Goal: Task Accomplishment & Management: Use online tool/utility

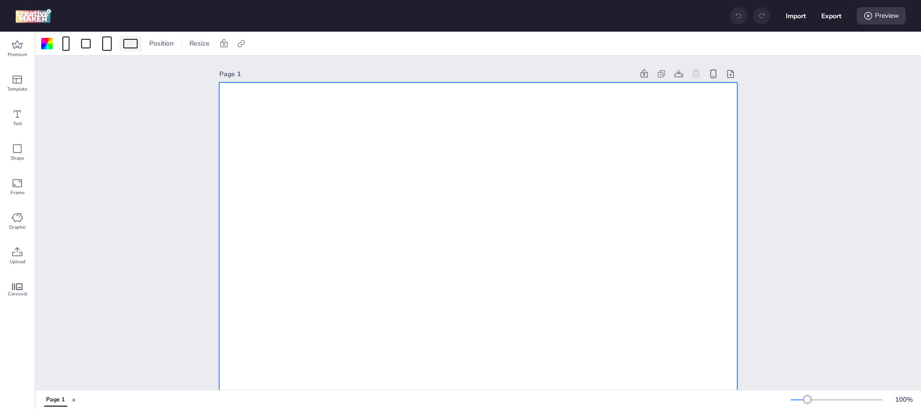
click at [131, 44] on div at bounding box center [130, 44] width 14 height 10
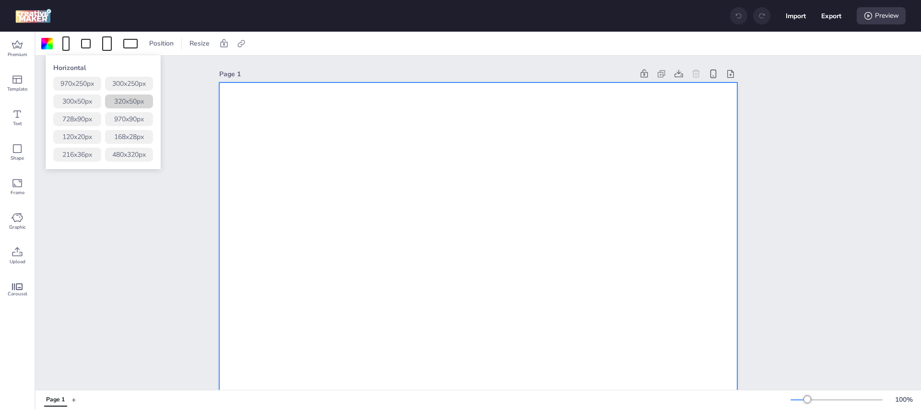
click at [138, 98] on button "320 x 50 px" at bounding box center [129, 101] width 48 height 14
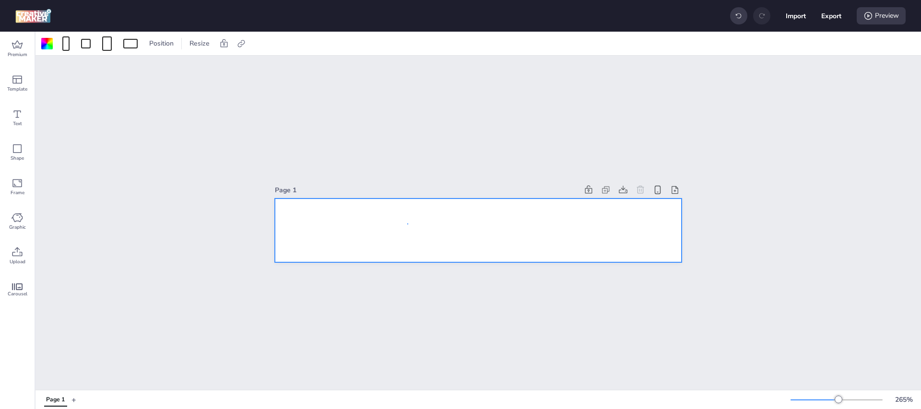
drag, startPoint x: 407, startPoint y: 223, endPoint x: 368, endPoint y: 207, distance: 42.8
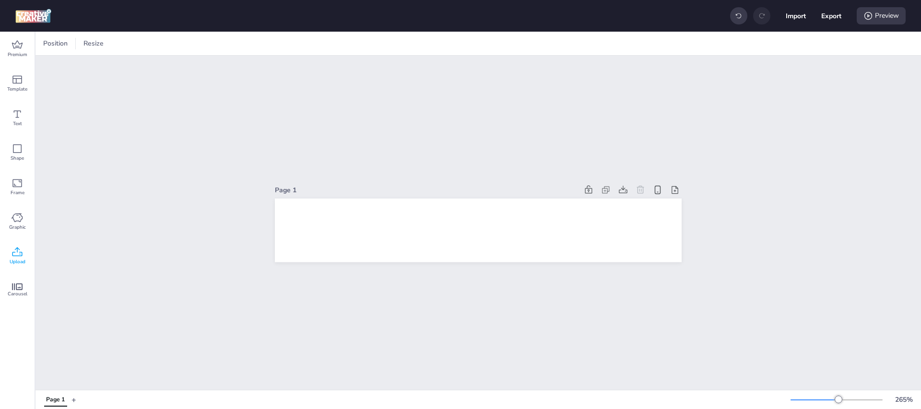
click at [18, 259] on span "Upload" at bounding box center [18, 262] width 16 height 8
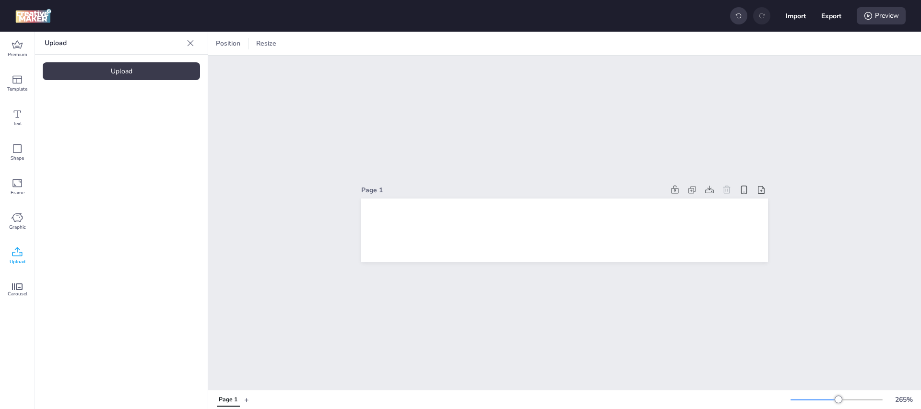
click at [140, 72] on div "Upload" at bounding box center [121, 71] width 157 height 18
click at [178, 144] on div at bounding box center [161, 133] width 77 height 77
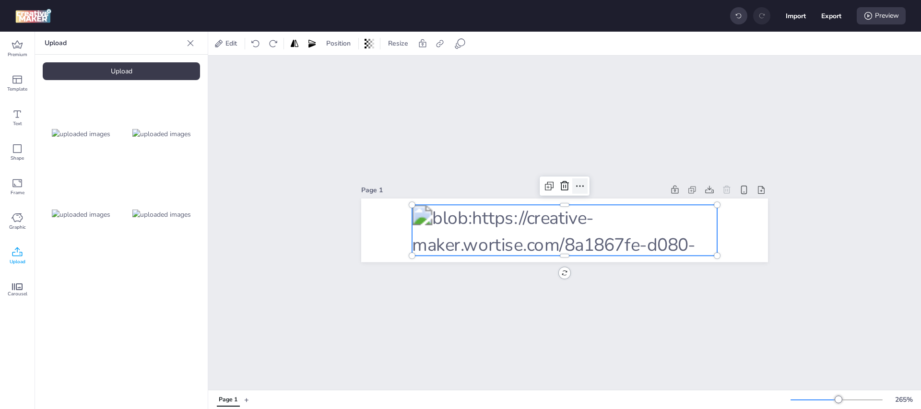
click at [582, 179] on div at bounding box center [579, 185] width 15 height 15
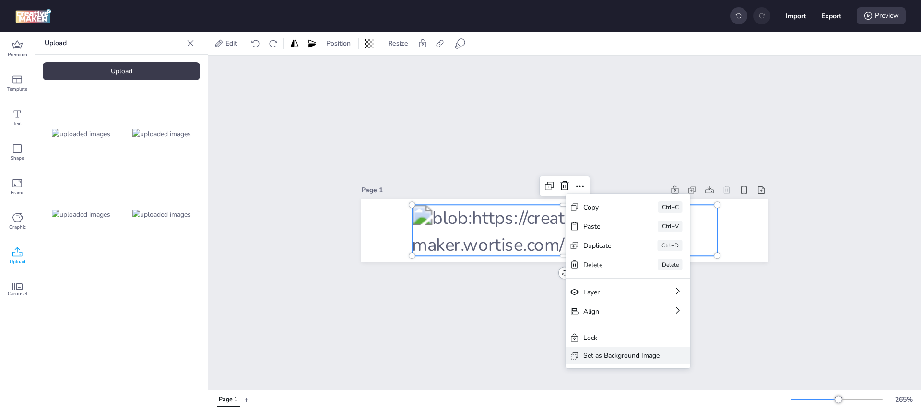
click at [625, 354] on div "Set as Background Image" at bounding box center [621, 356] width 76 height 10
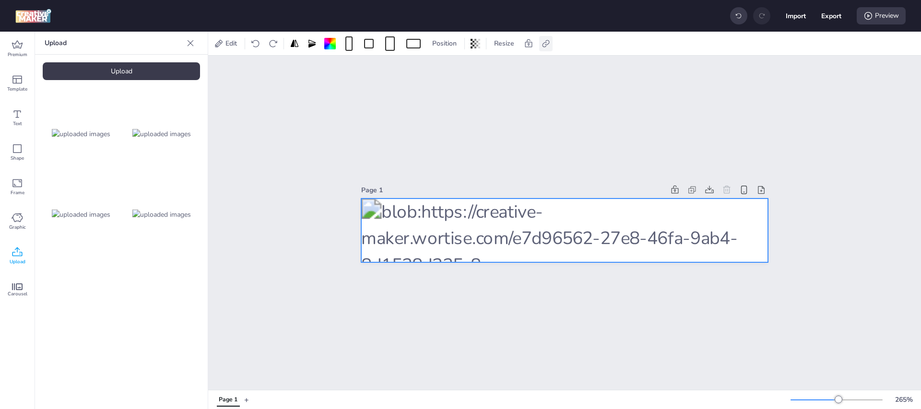
click at [541, 41] on icon at bounding box center [546, 44] width 10 height 10
click at [490, 69] on span "Activate hyperlink" at bounding box center [483, 68] width 53 height 10
click at [451, 69] on input "Activate hyperlink" at bounding box center [448, 72] width 6 height 6
checkbox input "true"
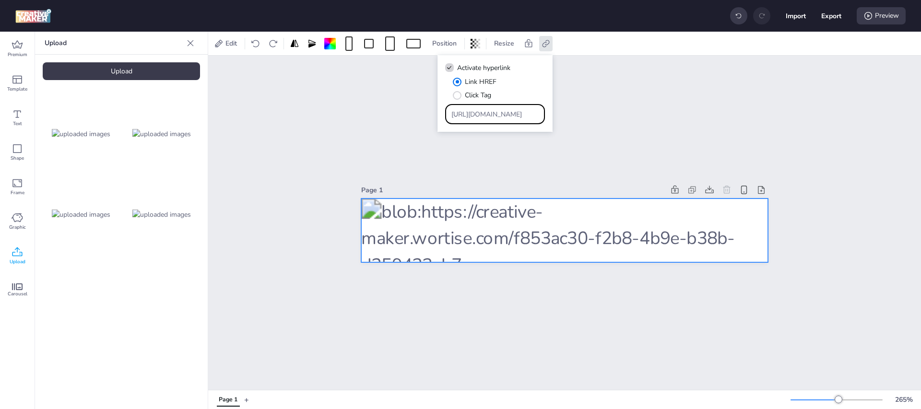
drag, startPoint x: 517, startPoint y: 114, endPoint x: 271, endPoint y: 111, distance: 246.0
click at [271, 111] on body "Import Export Preview Premium Template Text Shape Frame Graphic Upload Carousel…" at bounding box center [460, 204] width 921 height 409
paste input "[URL][DOMAIN_NAME]"
drag, startPoint x: 502, startPoint y: 115, endPoint x: 347, endPoint y: 113, distance: 154.9
click at [312, 110] on body "Import Export Preview Premium Template Text Shape Frame Graphic Upload Carousel…" at bounding box center [460, 204] width 921 height 409
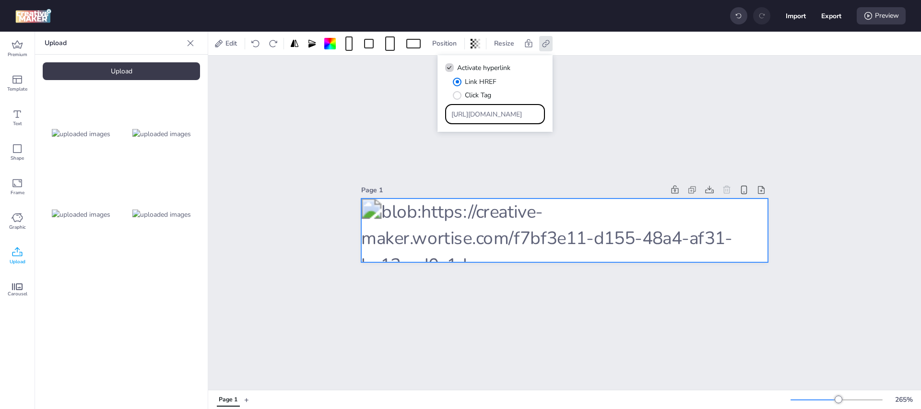
click at [451, 113] on input "[URL][DOMAIN_NAME]" at bounding box center [495, 114] width 88 height 10
type input "[URL][DOMAIN_NAME]"
click at [831, 17] on button "Export" at bounding box center [831, 16] width 20 height 20
select select "html"
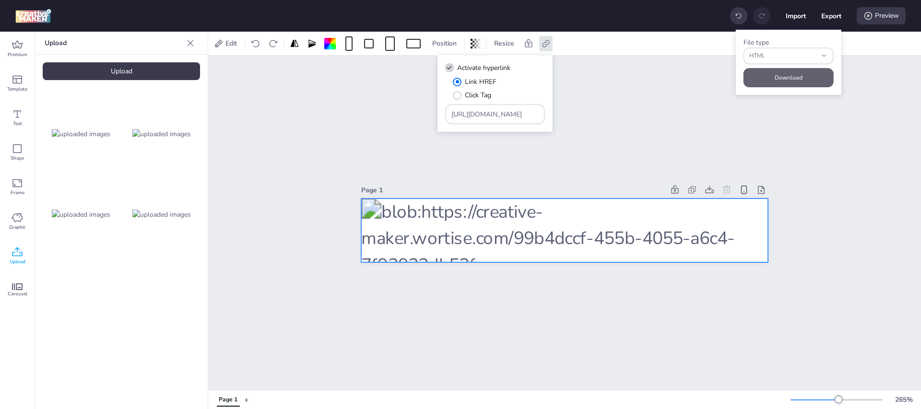
click at [793, 76] on button "Download" at bounding box center [788, 77] width 90 height 19
click at [247, 398] on button "+" at bounding box center [246, 399] width 5 height 17
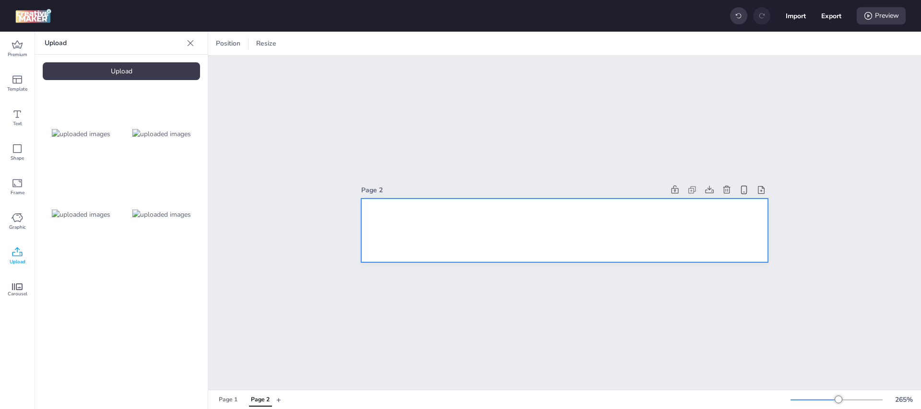
click at [456, 241] on div at bounding box center [564, 231] width 407 height 64
click at [303, 44] on div at bounding box center [303, 44] width 14 height 10
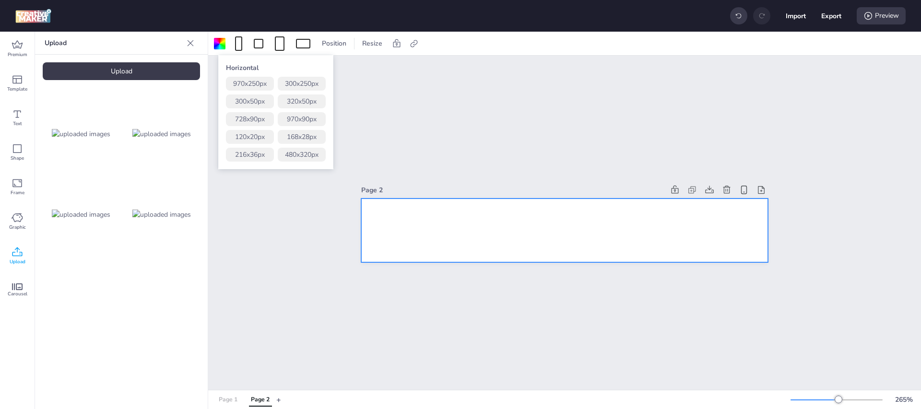
click at [226, 407] on div "Page 1 Page 2" at bounding box center [244, 399] width 64 height 17
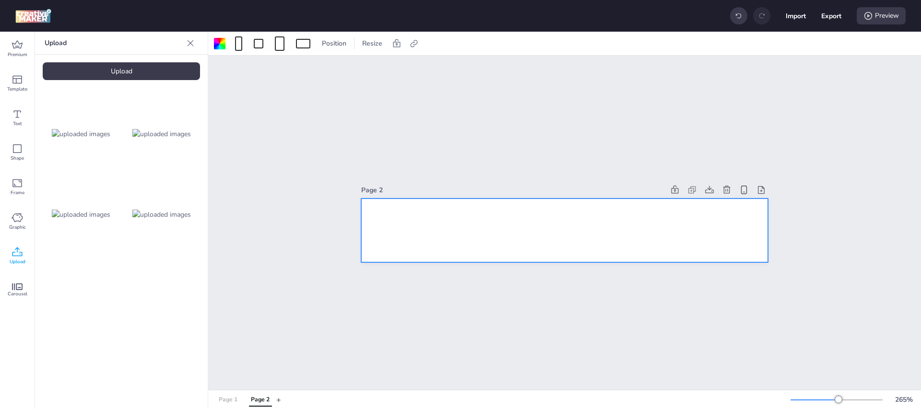
click at [231, 400] on div "Page 1" at bounding box center [228, 400] width 19 height 9
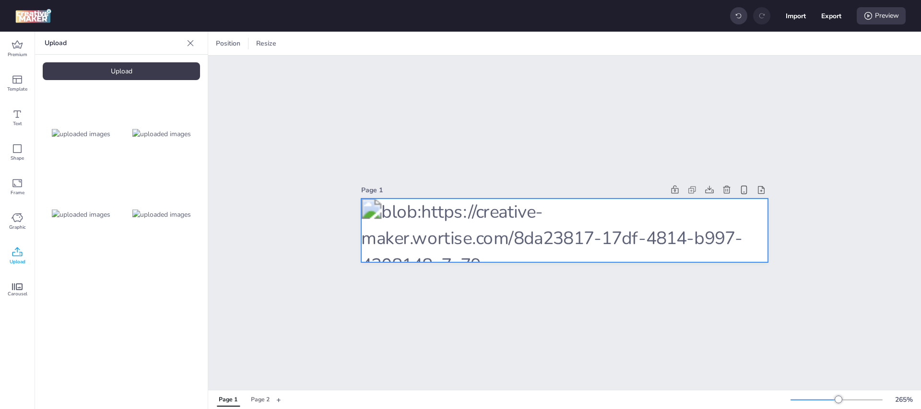
click at [485, 212] on div at bounding box center [564, 231] width 407 height 64
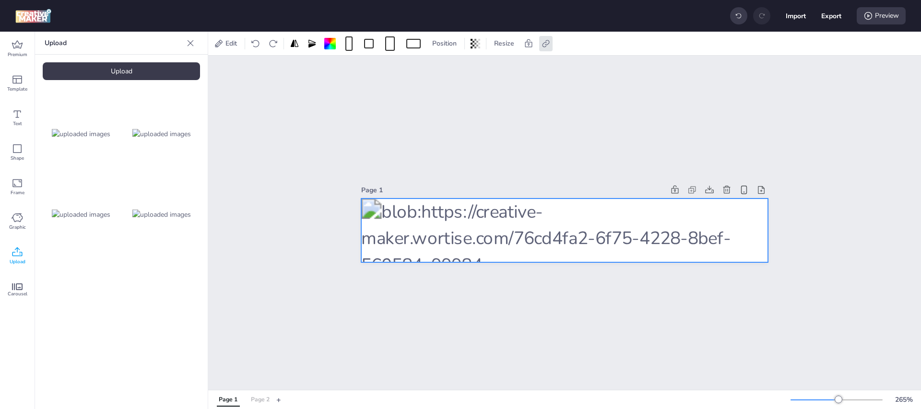
click at [270, 400] on button "Page 2" at bounding box center [260, 399] width 29 height 13
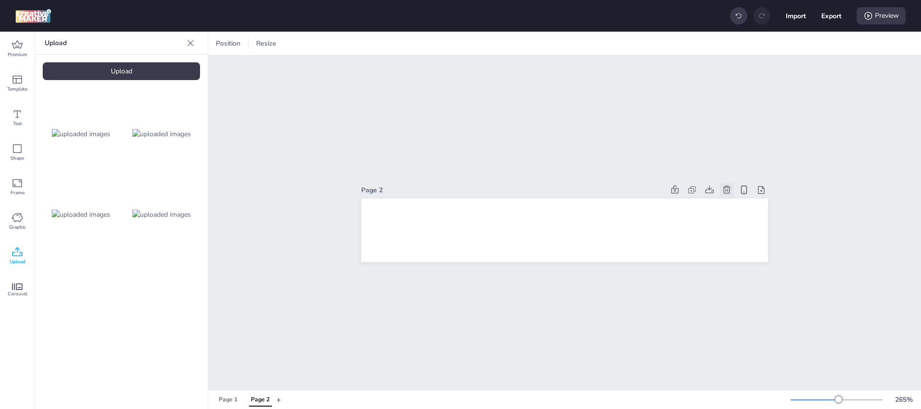
click at [724, 185] on icon at bounding box center [727, 190] width 10 height 10
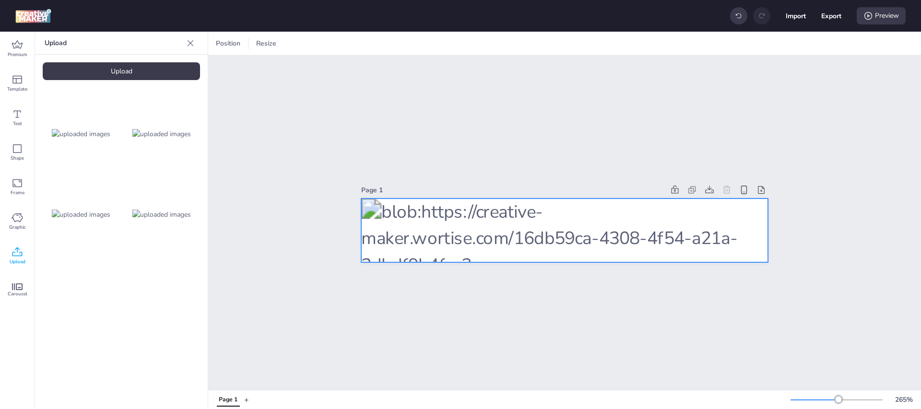
click at [534, 226] on div at bounding box center [564, 231] width 407 height 64
click at [411, 45] on div at bounding box center [413, 44] width 14 height 10
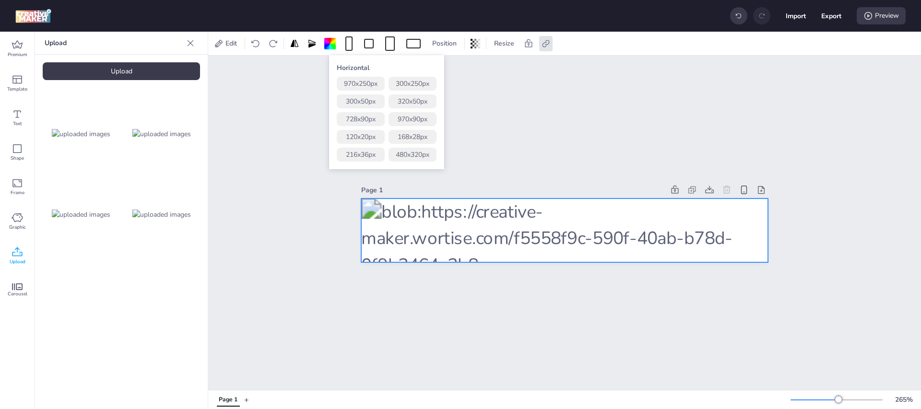
click at [469, 218] on div at bounding box center [564, 231] width 407 height 64
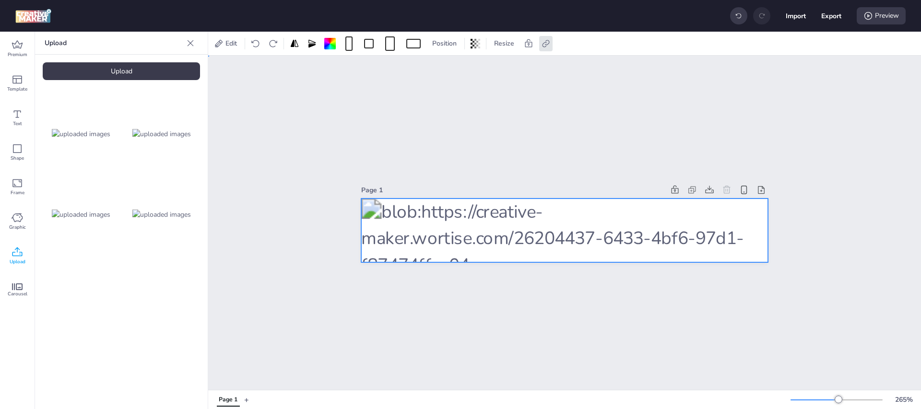
click at [459, 223] on div at bounding box center [564, 231] width 407 height 64
click at [453, 220] on div at bounding box center [564, 231] width 407 height 64
click at [527, 125] on div "Page 1" at bounding box center [564, 223] width 713 height 334
click at [540, 220] on div at bounding box center [564, 231] width 407 height 64
click at [411, 41] on div at bounding box center [413, 44] width 14 height 10
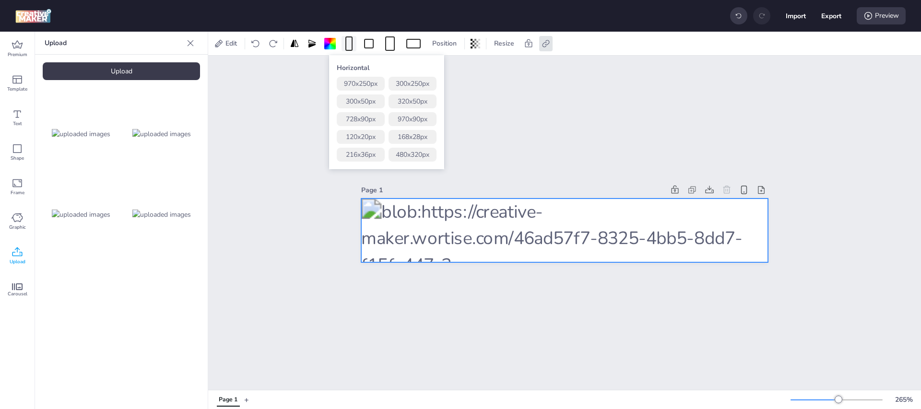
click at [349, 41] on div at bounding box center [348, 43] width 7 height 14
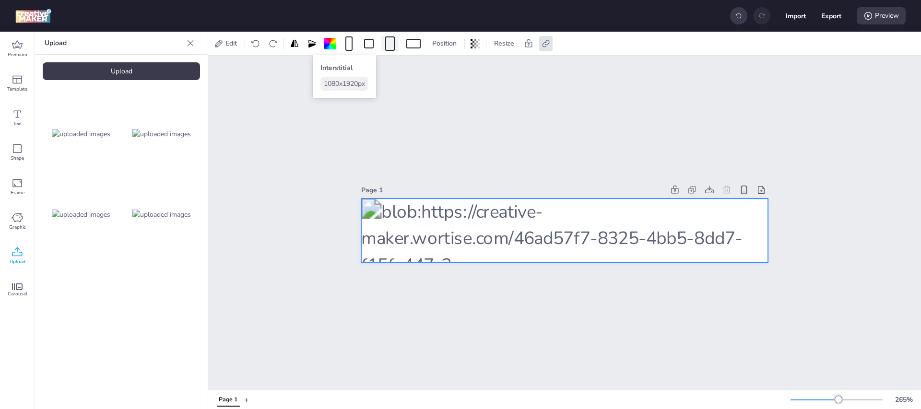
click at [393, 48] on div at bounding box center [390, 43] width 10 height 14
click at [390, 107] on button "320 x 480 px" at bounding box center [387, 101] width 48 height 14
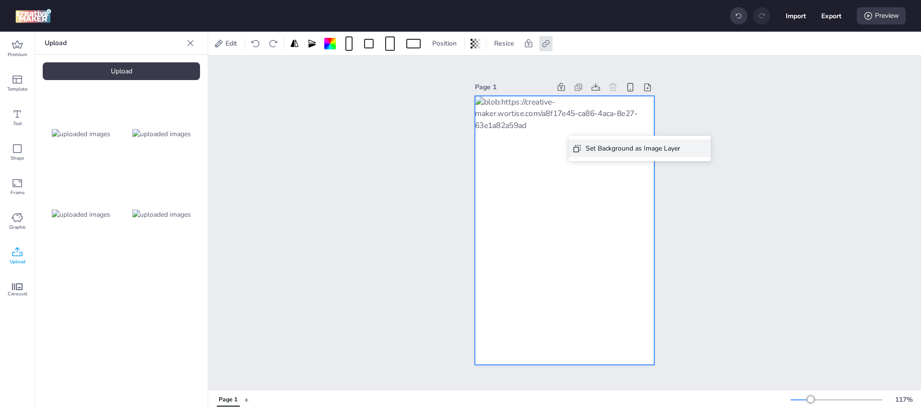
click at [618, 153] on div "Set Background as Image Layer" at bounding box center [633, 148] width 94 height 10
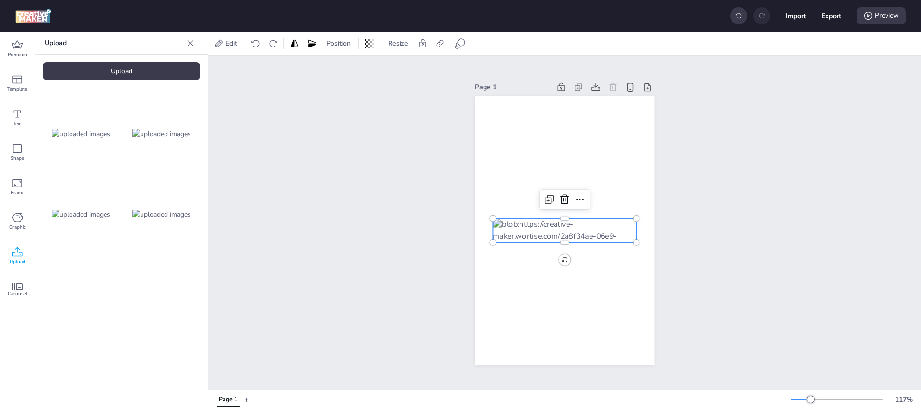
click at [564, 219] on div at bounding box center [565, 231] width 144 height 24
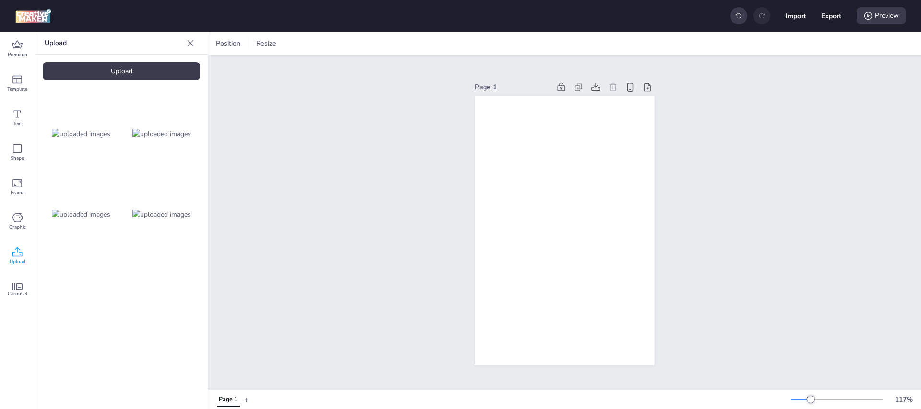
click at [162, 212] on img at bounding box center [161, 215] width 59 height 10
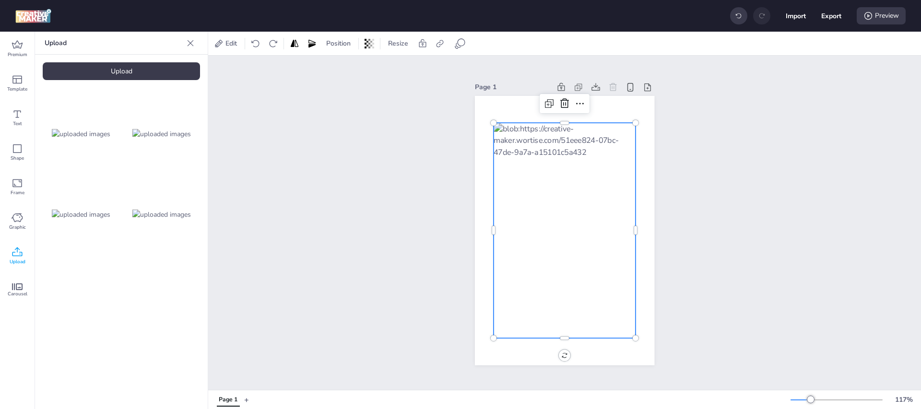
click at [584, 163] on div at bounding box center [564, 230] width 142 height 215
click at [560, 99] on icon at bounding box center [564, 103] width 9 height 10
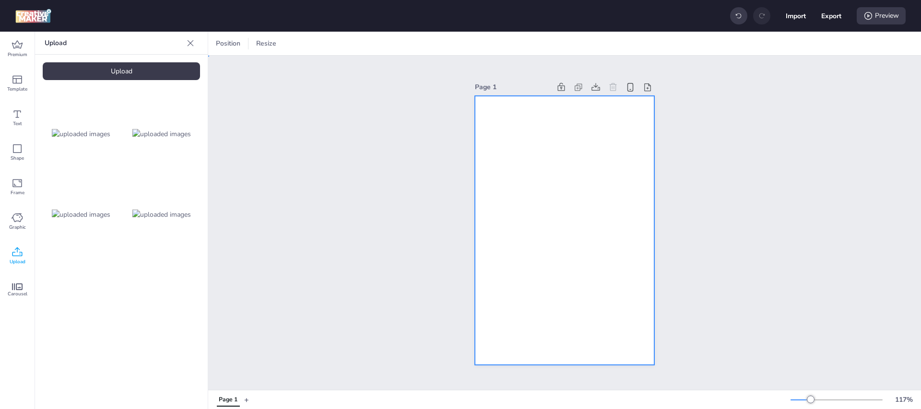
click at [542, 166] on div at bounding box center [564, 231] width 179 height 270
click at [305, 44] on div at bounding box center [303, 44] width 14 height 10
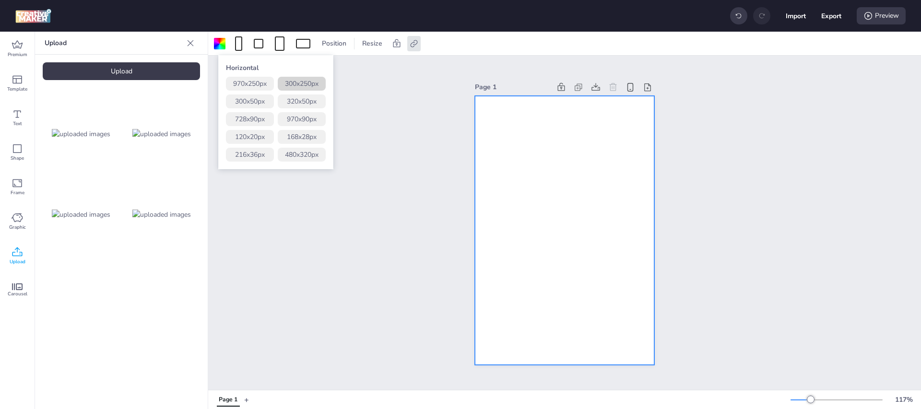
click at [307, 81] on button "300 x 250 px" at bounding box center [302, 84] width 48 height 14
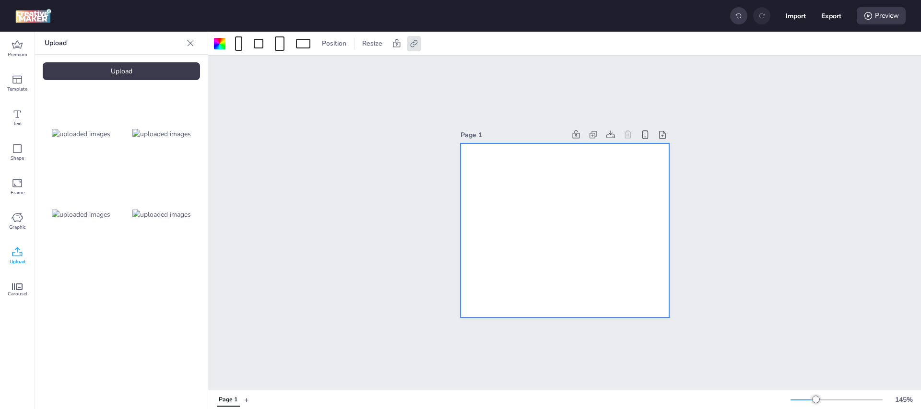
click at [80, 132] on img at bounding box center [81, 134] width 59 height 10
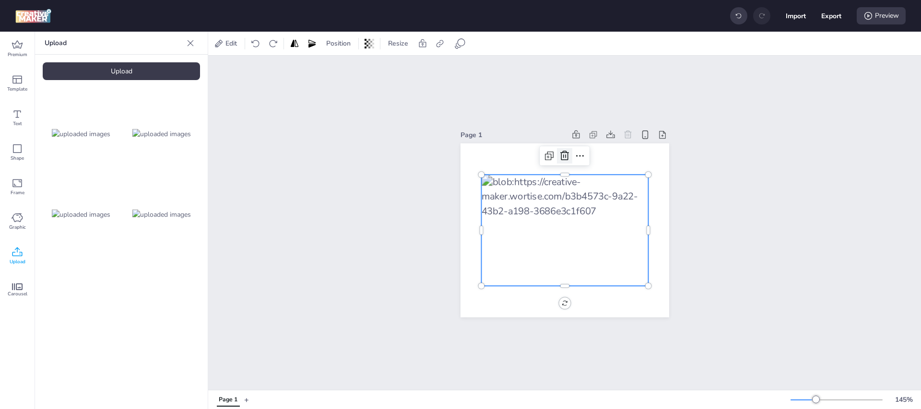
click at [563, 152] on icon at bounding box center [565, 156] width 12 height 12
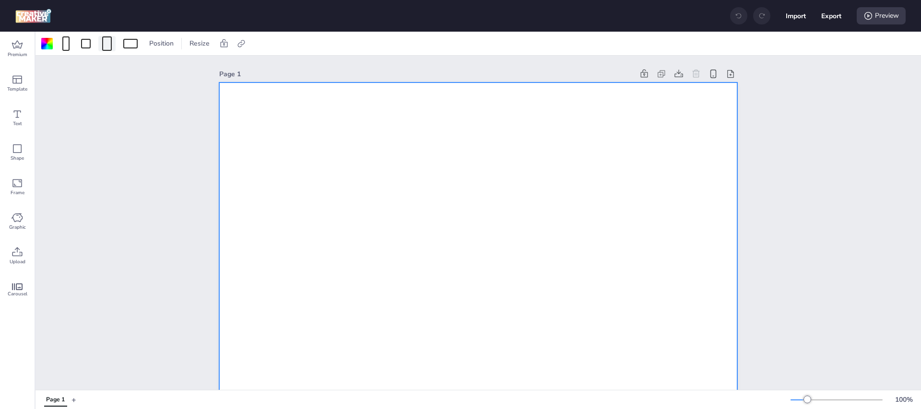
click at [101, 43] on span at bounding box center [106, 43] width 13 height 14
click at [113, 100] on button "320 x 480 px" at bounding box center [103, 101] width 48 height 14
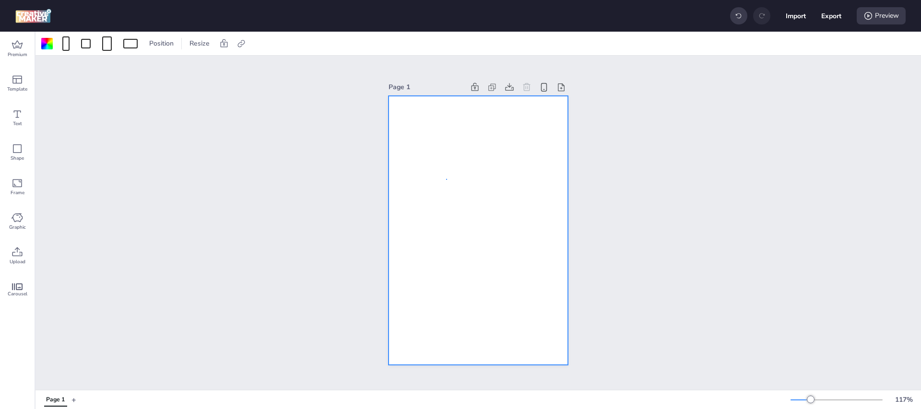
drag, startPoint x: 446, startPoint y: 179, endPoint x: 195, endPoint y: 131, distance: 255.7
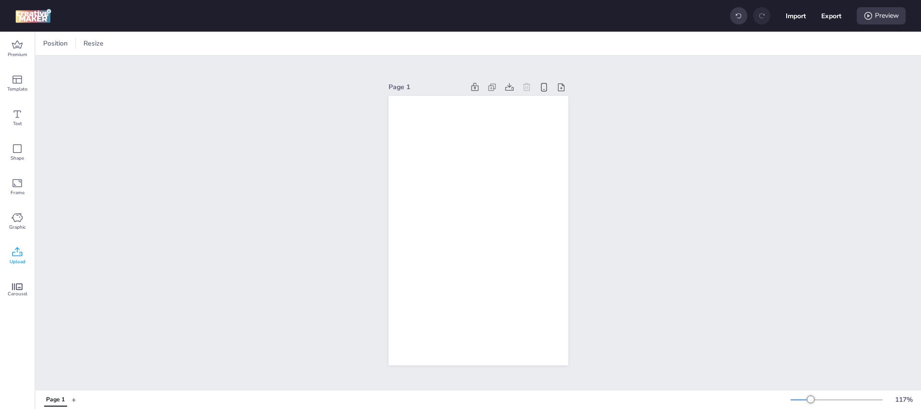
click at [16, 255] on icon at bounding box center [18, 252] width 12 height 12
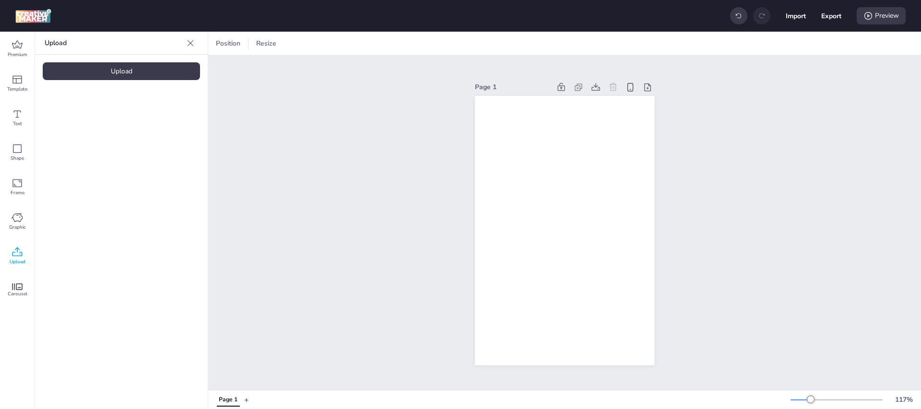
click at [94, 70] on div "Upload" at bounding box center [121, 71] width 157 height 18
click at [83, 129] on img at bounding box center [81, 134] width 59 height 10
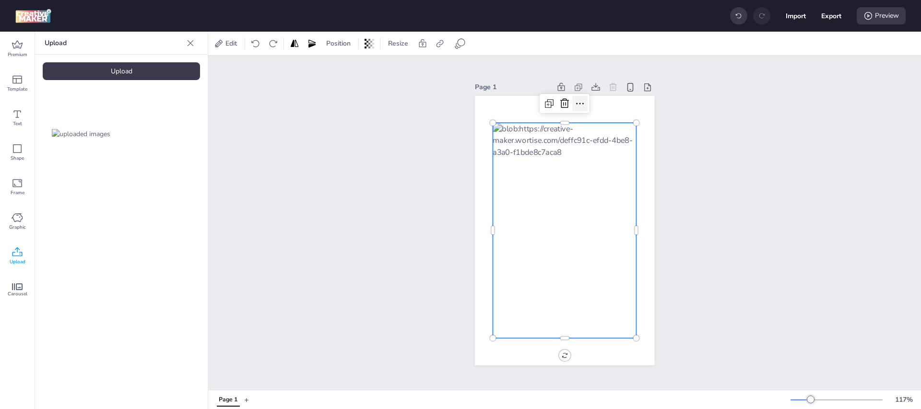
click at [576, 96] on div at bounding box center [579, 103] width 15 height 15
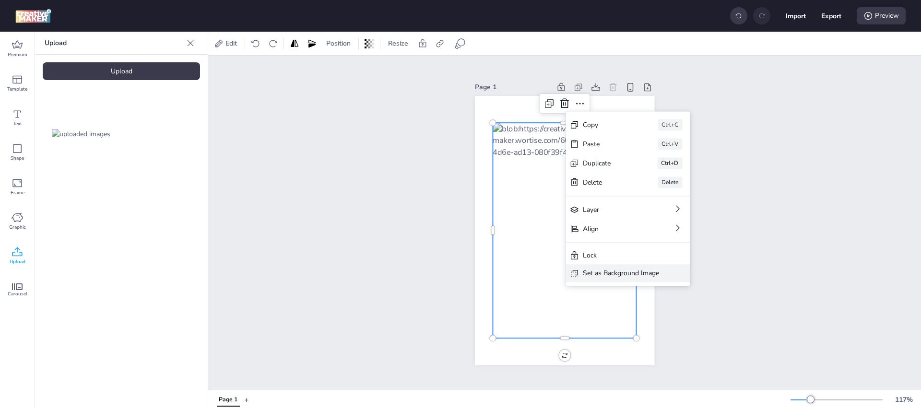
click at [612, 276] on div "Set as Background Image" at bounding box center [621, 273] width 76 height 10
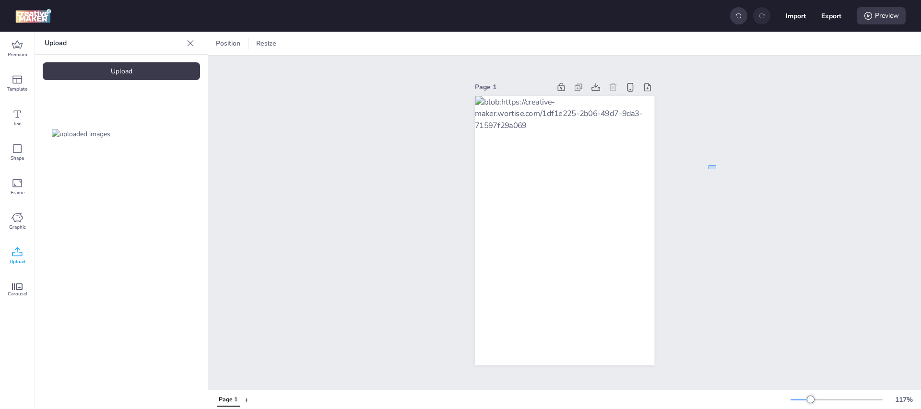
click at [716, 165] on div "Page 1" at bounding box center [564, 223] width 713 height 334
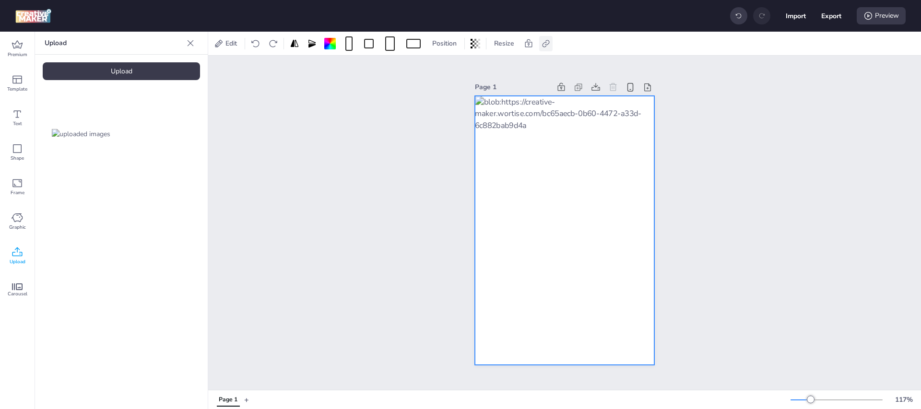
click at [543, 43] on icon at bounding box center [545, 43] width 7 height 7
click at [495, 67] on span "Activate hyperlink" at bounding box center [483, 68] width 53 height 10
click at [451, 69] on input "Activate hyperlink" at bounding box center [448, 72] width 6 height 6
checkbox input "true"
drag, startPoint x: 510, startPoint y: 112, endPoint x: 353, endPoint y: 107, distance: 157.4
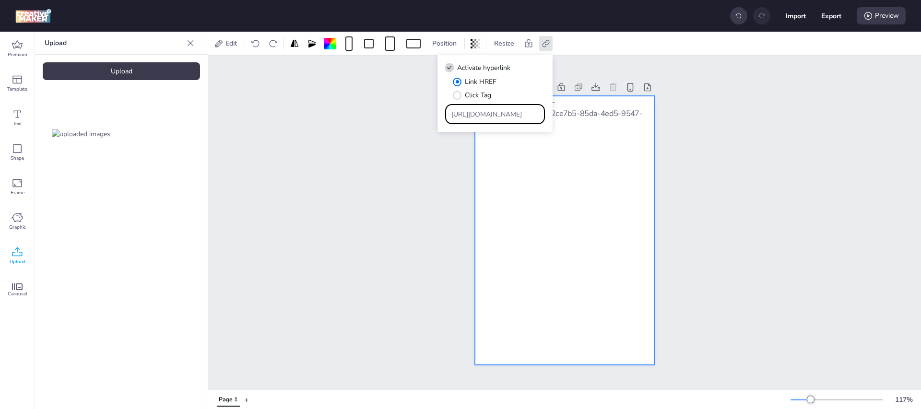
click at [355, 106] on body "Import Export Preview Premium Template Text Shape Frame Graphic Upload Carousel…" at bounding box center [460, 204] width 921 height 409
paste input "[URL][DOMAIN_NAME]"
drag, startPoint x: 516, startPoint y: 114, endPoint x: 238, endPoint y: 89, distance: 278.3
click at [238, 89] on body "Import Export Preview Premium Template Text Shape Frame Graphic Upload Carousel…" at bounding box center [460, 204] width 921 height 409
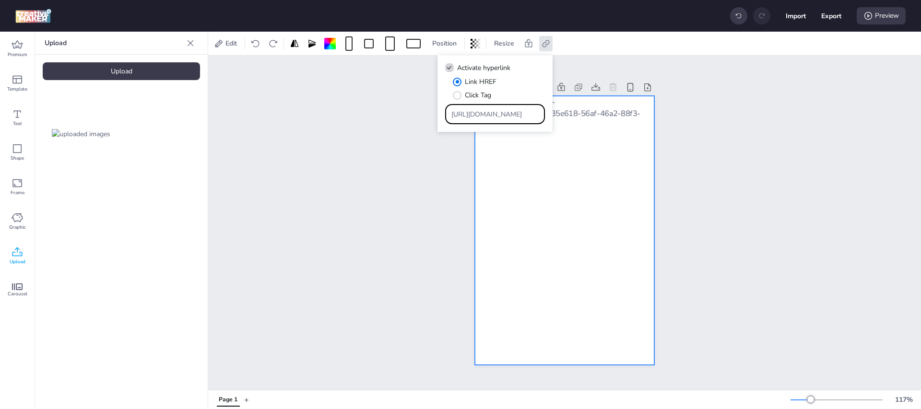
click at [509, 117] on input "[URL][DOMAIN_NAME]" at bounding box center [495, 114] width 88 height 10
paste input "Type URL"
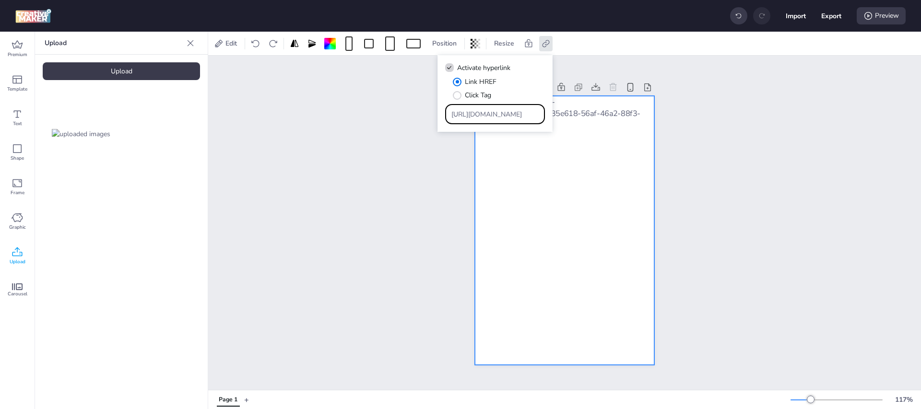
drag, startPoint x: 484, startPoint y: 115, endPoint x: 259, endPoint y: 107, distance: 225.5
click at [211, 105] on body "Import Export Preview Premium Template Text Shape Frame Graphic Upload Carousel…" at bounding box center [460, 204] width 921 height 409
type input "[URL][DOMAIN_NAME]"
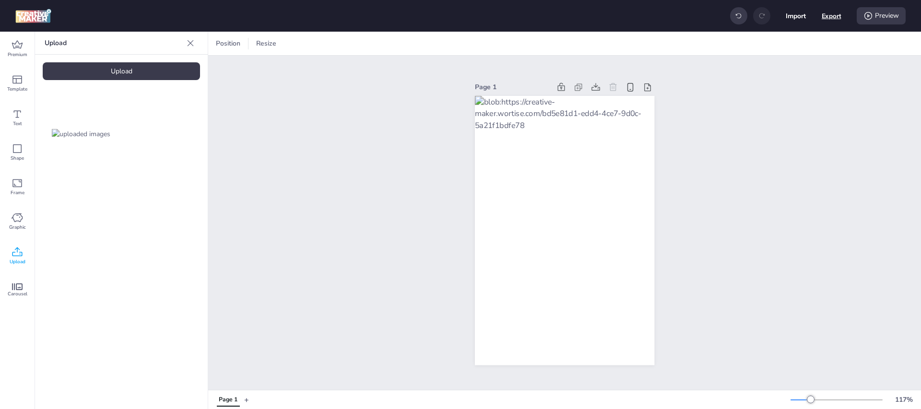
click at [830, 16] on button "Export" at bounding box center [831, 16] width 20 height 20
select select "html"
click at [805, 73] on button "Download" at bounding box center [788, 77] width 90 height 19
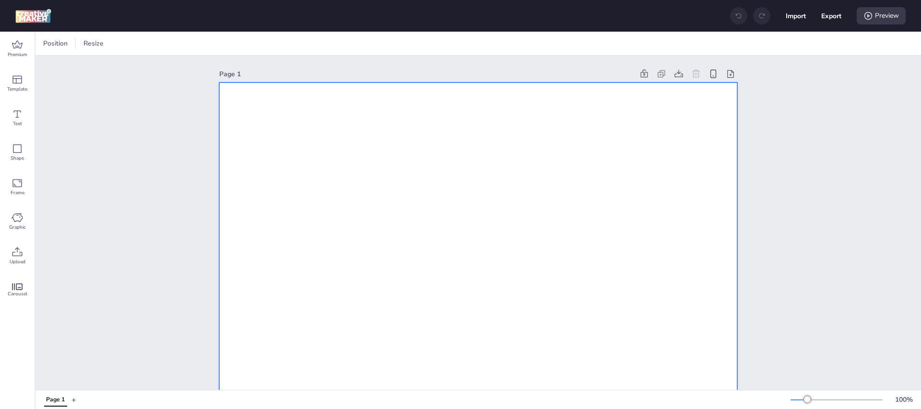
click at [83, 43] on div at bounding box center [86, 44] width 10 height 10
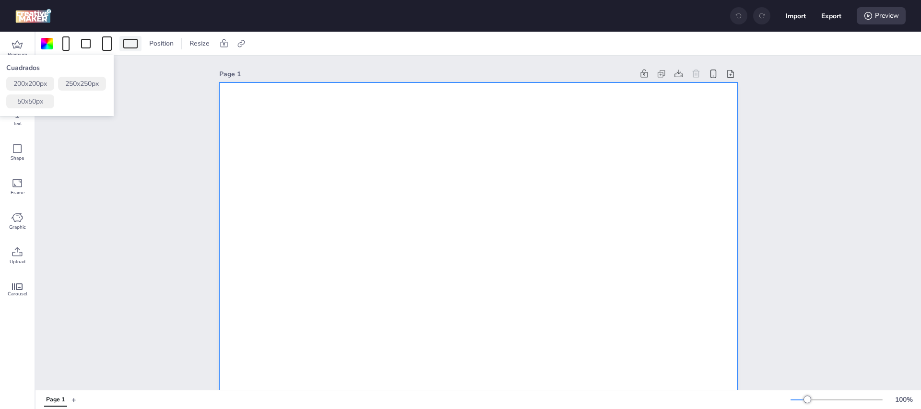
click at [129, 44] on div at bounding box center [130, 44] width 14 height 10
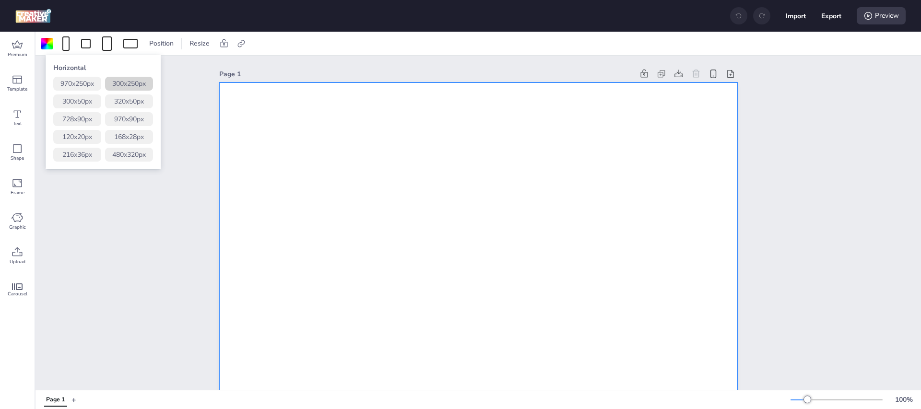
click at [123, 82] on button "300 x 250 px" at bounding box center [129, 84] width 48 height 14
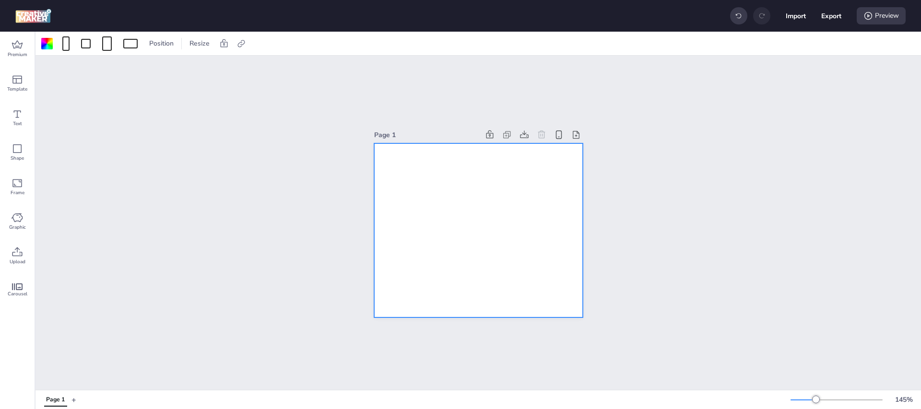
click at [475, 214] on div at bounding box center [478, 230] width 209 height 174
click at [487, 209] on div at bounding box center [478, 230] width 209 height 174
click at [12, 285] on icon at bounding box center [17, 286] width 11 height 7
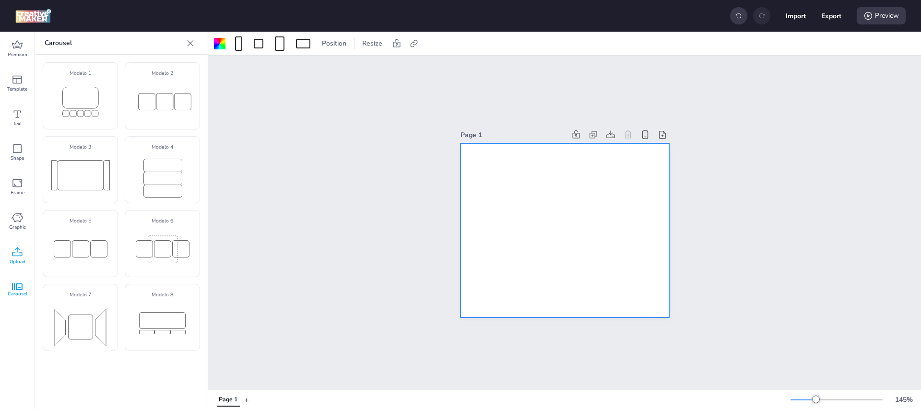
click at [18, 255] on icon at bounding box center [18, 252] width 12 height 12
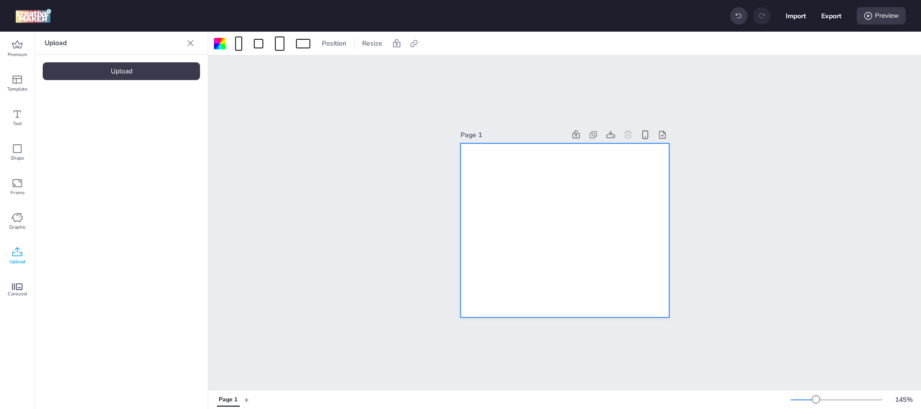
click at [130, 70] on div "Upload" at bounding box center [121, 71] width 157 height 18
drag, startPoint x: 73, startPoint y: 127, endPoint x: 104, endPoint y: 127, distance: 31.2
click at [73, 129] on img at bounding box center [81, 134] width 59 height 10
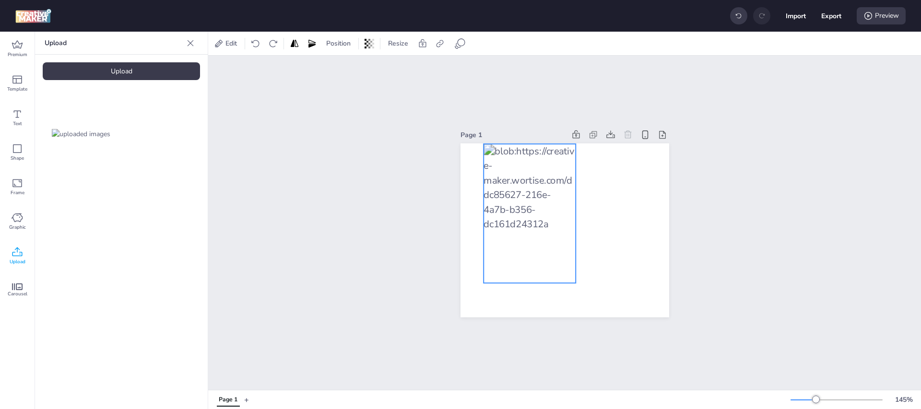
drag, startPoint x: 564, startPoint y: 201, endPoint x: 529, endPoint y: 184, distance: 38.8
click at [529, 184] on div at bounding box center [529, 213] width 93 height 139
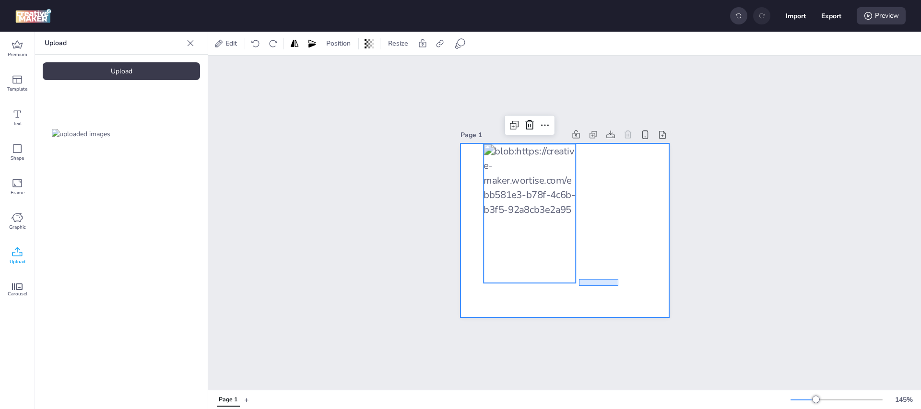
drag, startPoint x: 579, startPoint y: 279, endPoint x: 629, endPoint y: 288, distance: 50.6
click at [629, 288] on div at bounding box center [564, 230] width 209 height 174
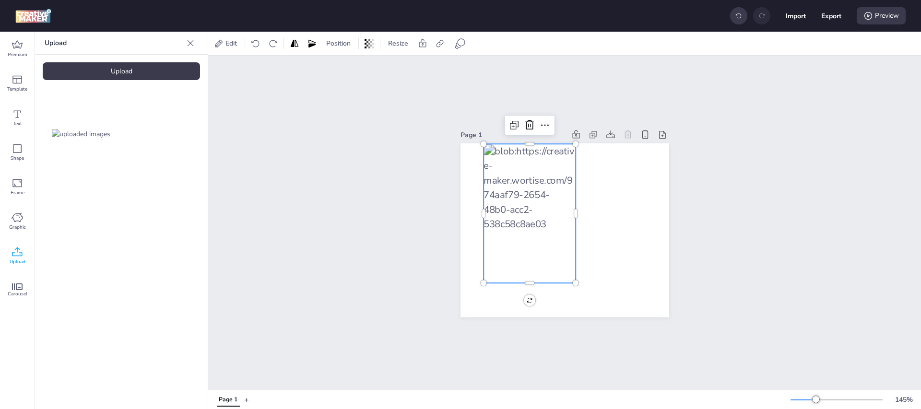
click at [555, 249] on div at bounding box center [529, 213] width 93 height 139
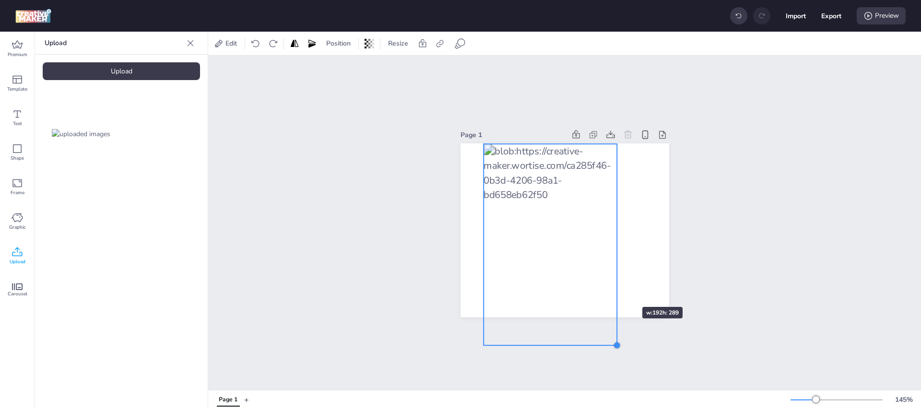
drag, startPoint x: 572, startPoint y: 278, endPoint x: 613, endPoint y: 290, distance: 42.9
click at [613, 290] on div at bounding box center [564, 230] width 209 height 174
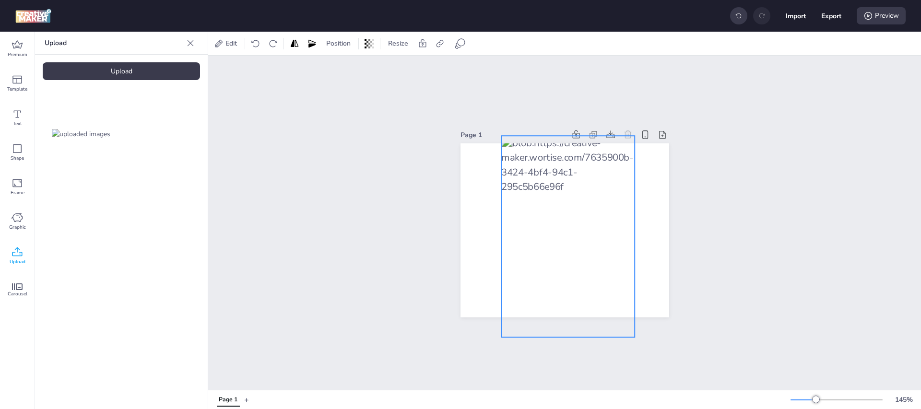
drag, startPoint x: 579, startPoint y: 264, endPoint x: 597, endPoint y: 256, distance: 19.5
click at [597, 256] on div at bounding box center [568, 236] width 134 height 201
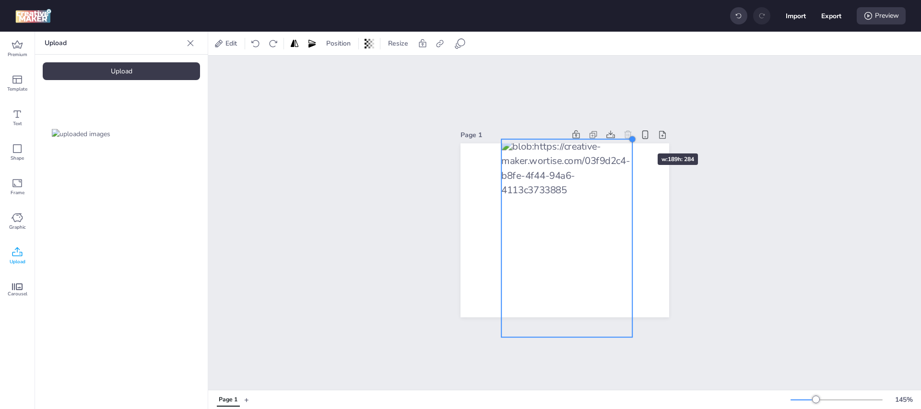
drag, startPoint x: 631, startPoint y: 133, endPoint x: 628, endPoint y: 138, distance: 6.0
click at [629, 138] on div at bounding box center [633, 140] width 8 height 8
click at [586, 169] on div at bounding box center [567, 239] width 131 height 197
click at [629, 334] on div at bounding box center [632, 338] width 8 height 8
click at [628, 334] on div at bounding box center [632, 338] width 8 height 8
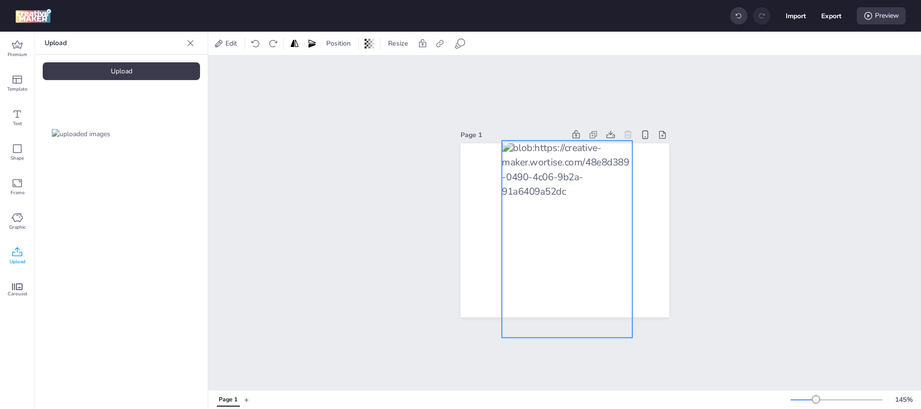
click at [623, 327] on div "Page 1" at bounding box center [564, 223] width 713 height 334
drag, startPoint x: 625, startPoint y: 329, endPoint x: 605, endPoint y: 320, distance: 22.1
click at [605, 320] on div "Page 1" at bounding box center [564, 223] width 209 height 212
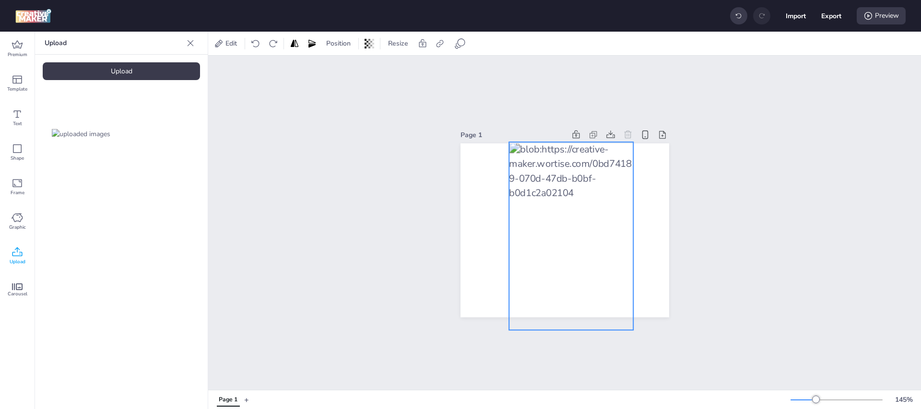
drag, startPoint x: 571, startPoint y: 261, endPoint x: 579, endPoint y: 264, distance: 8.6
click at [579, 264] on div at bounding box center [571, 236] width 125 height 188
click at [576, 259] on div at bounding box center [567, 236] width 125 height 188
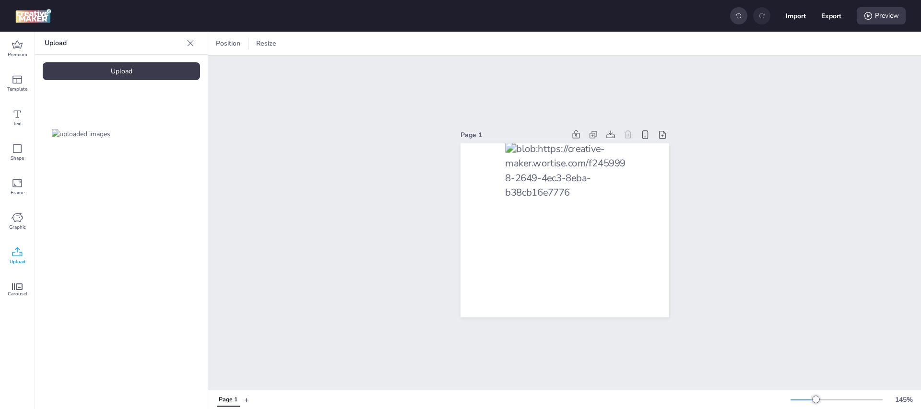
click at [713, 222] on div "Page 1" at bounding box center [564, 223] width 713 height 334
click at [788, 98] on div "Page 1" at bounding box center [564, 223] width 713 height 334
click at [835, 14] on button "Export" at bounding box center [831, 16] width 20 height 20
select select "html"
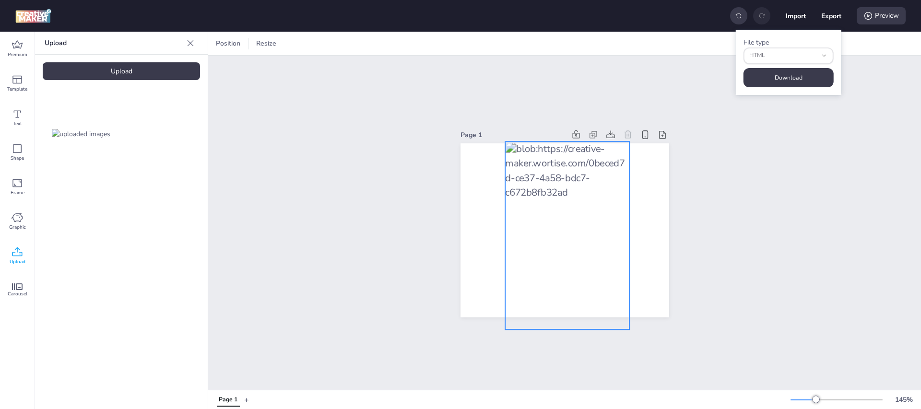
click at [585, 188] on div at bounding box center [567, 236] width 125 height 188
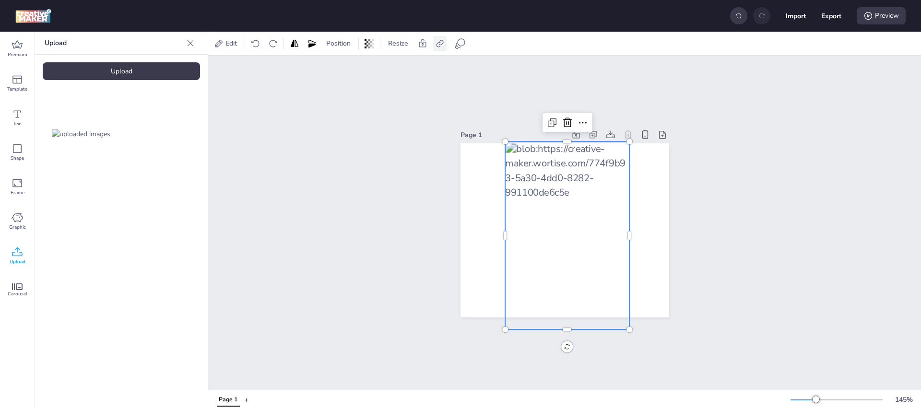
click at [441, 43] on icon at bounding box center [440, 44] width 10 height 10
click at [390, 64] on span "Activate hyperlink" at bounding box center [377, 68] width 53 height 10
click at [345, 69] on input "Activate hyperlink" at bounding box center [342, 72] width 6 height 6
checkbox input "true"
drag, startPoint x: 396, startPoint y: 113, endPoint x: 356, endPoint y: 115, distance: 39.8
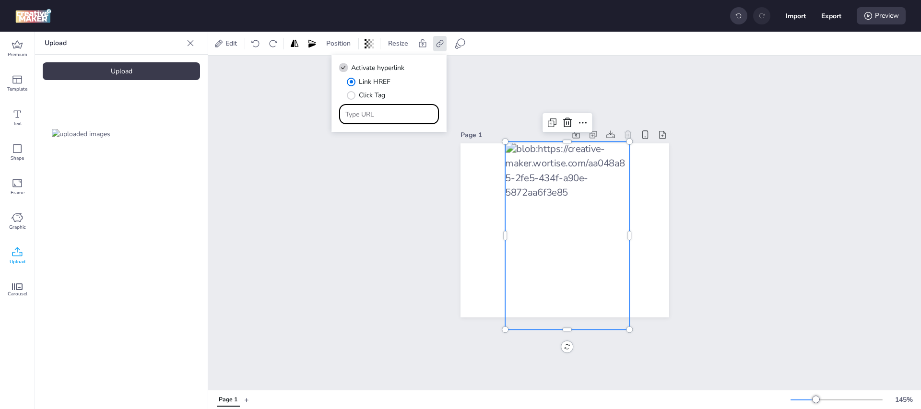
click at [356, 115] on input "Type URL" at bounding box center [389, 114] width 88 height 10
paste input "[URL][DOMAIN_NAME]"
drag, startPoint x: 333, startPoint y: 115, endPoint x: 215, endPoint y: 113, distance: 118.0
click at [215, 113] on body "Import Export Preview Premium Template Text Shape Frame Graphic Upload Carousel…" at bounding box center [460, 204] width 921 height 409
type input "[URL][DOMAIN_NAME]"
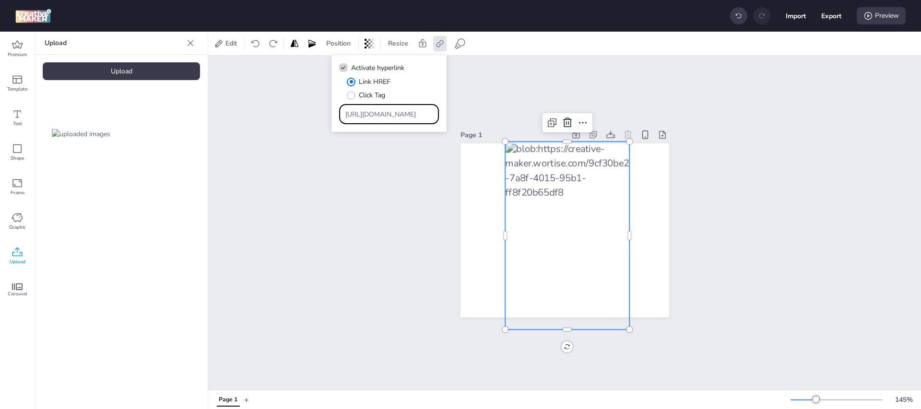
scroll to position [0, 406]
drag, startPoint x: 378, startPoint y: 116, endPoint x: 591, endPoint y: 138, distance: 213.6
click at [591, 138] on body "Import Export Preview Premium Template Text Shape Frame Graphic Upload Carousel…" at bounding box center [460, 204] width 921 height 409
click at [772, 124] on div "Page 1" at bounding box center [564, 223] width 713 height 334
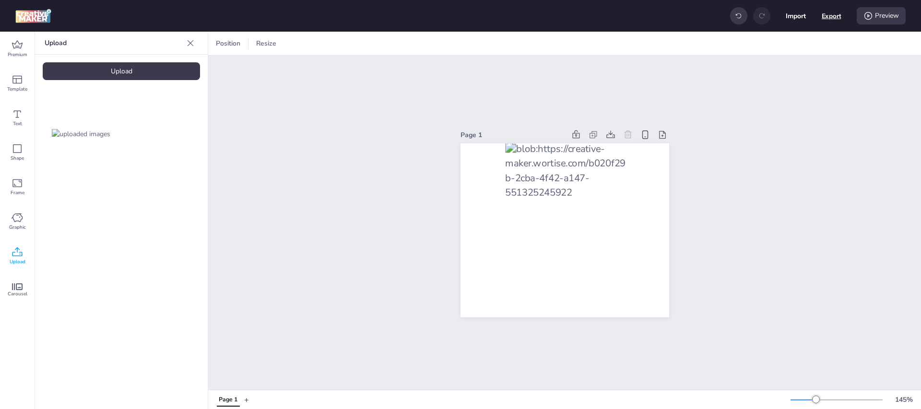
click at [834, 15] on button "Export" at bounding box center [831, 16] width 20 height 20
select select "html"
click at [814, 75] on button "Download" at bounding box center [787, 77] width 87 height 19
click at [753, 129] on div "Page 1" at bounding box center [564, 223] width 713 height 334
click at [826, 11] on button "Export" at bounding box center [831, 16] width 20 height 20
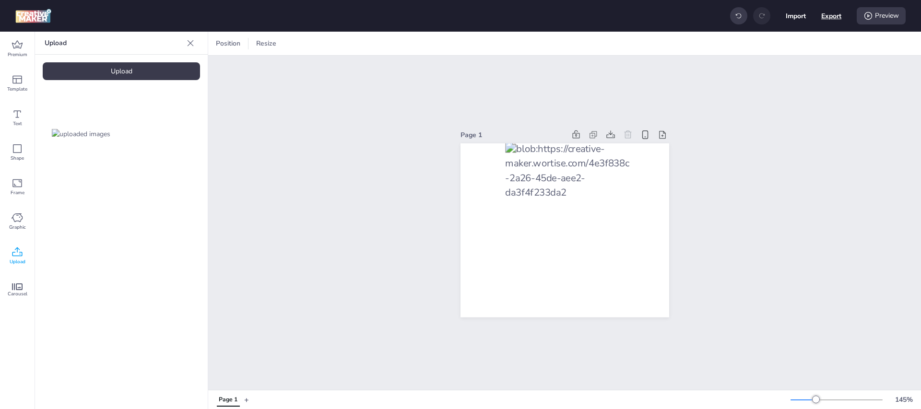
select select "html"
click at [788, 81] on button "Download" at bounding box center [787, 77] width 87 height 19
click at [760, 169] on div "Page 1" at bounding box center [564, 223] width 713 height 334
